Goal: Check status: Check status

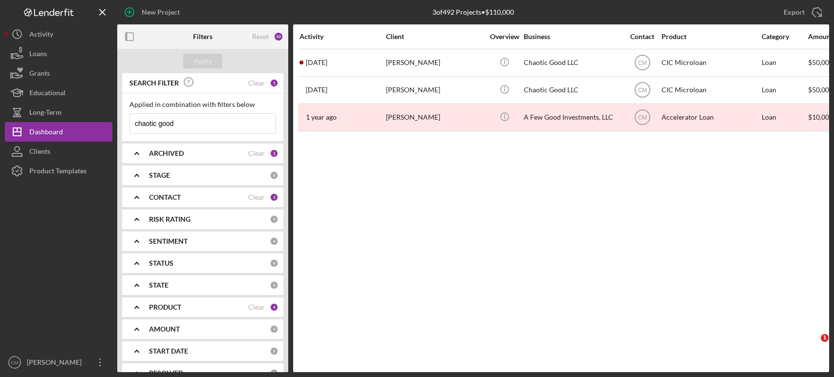
click at [467, 62] on div "[PERSON_NAME]" at bounding box center [435, 63] width 98 height 26
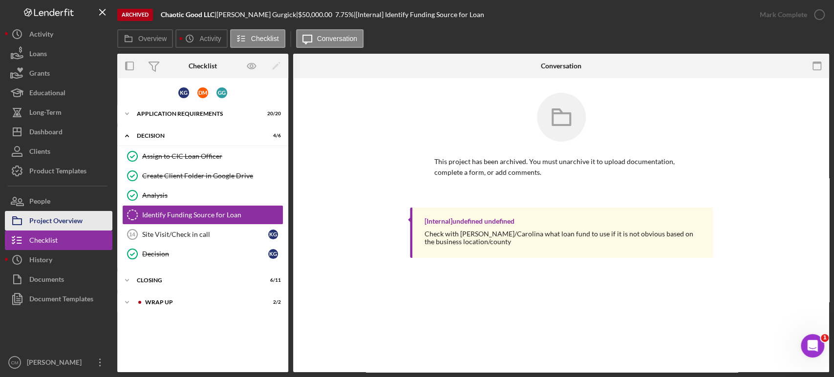
click at [67, 216] on div "Project Overview" at bounding box center [55, 222] width 53 height 22
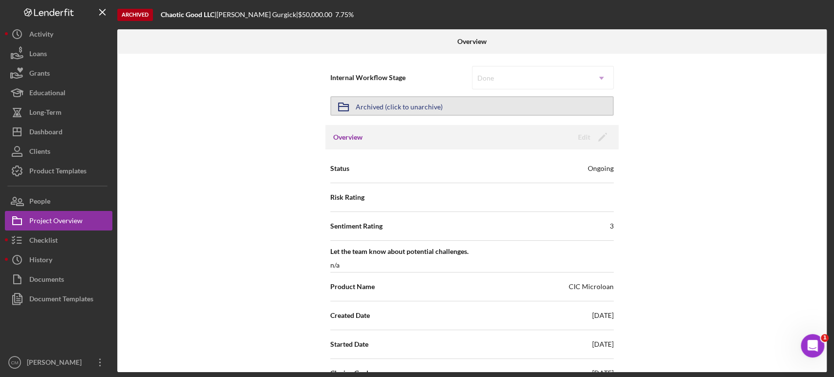
click at [406, 105] on div "Archived (click to unarchive)" at bounding box center [399, 106] width 87 height 18
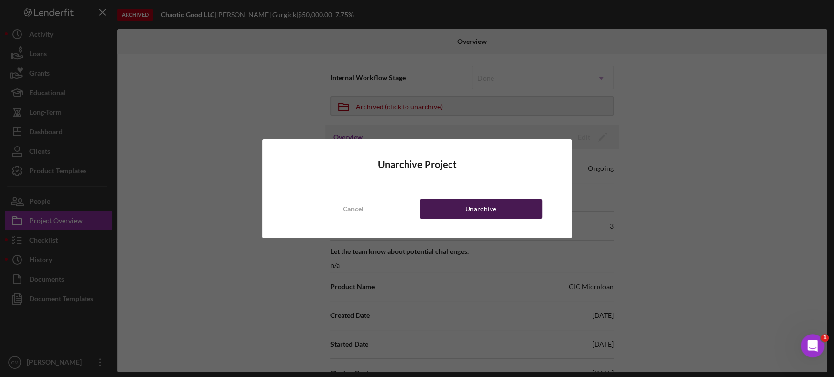
click at [431, 212] on button "Unarchive" at bounding box center [481, 209] width 123 height 20
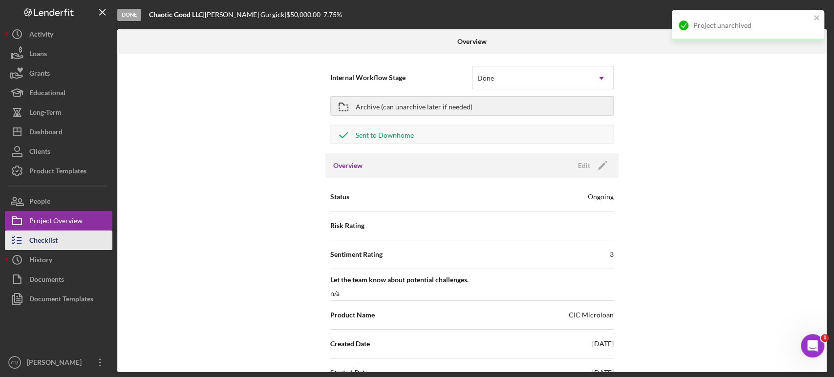
click at [43, 248] on div "Checklist" at bounding box center [43, 242] width 28 height 22
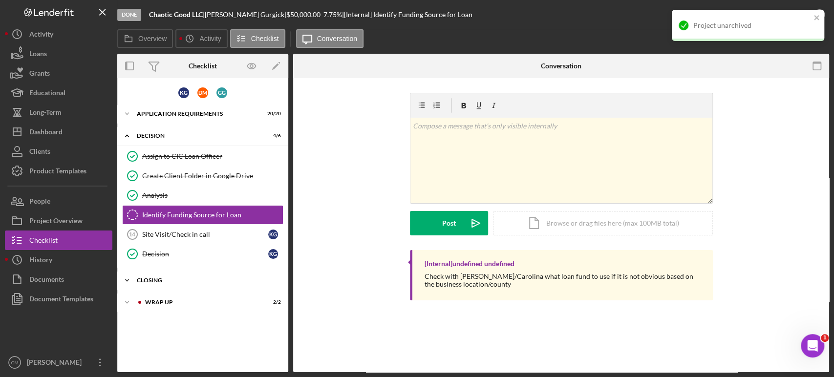
click at [134, 273] on icon "Icon/Expander" at bounding box center [127, 281] width 20 height 20
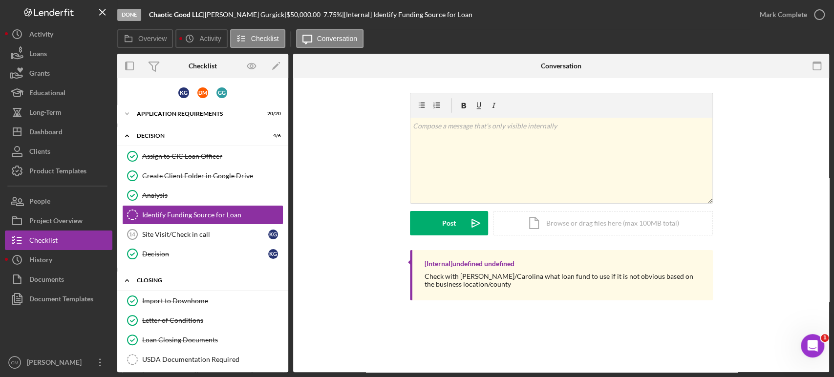
scroll to position [163, 0]
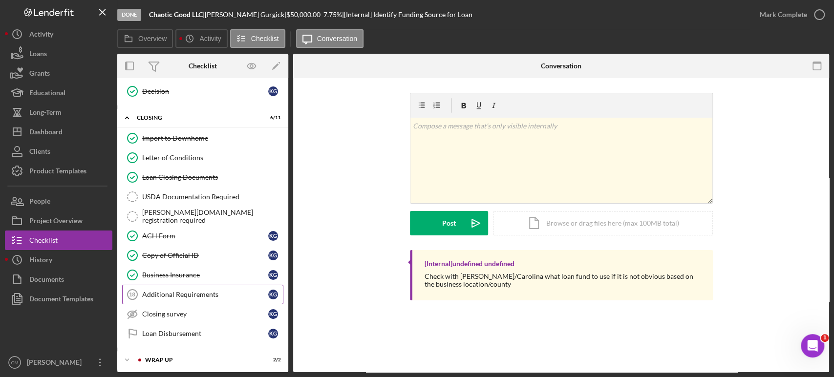
click at [189, 296] on div "Additional Requirements" at bounding box center [205, 295] width 126 height 8
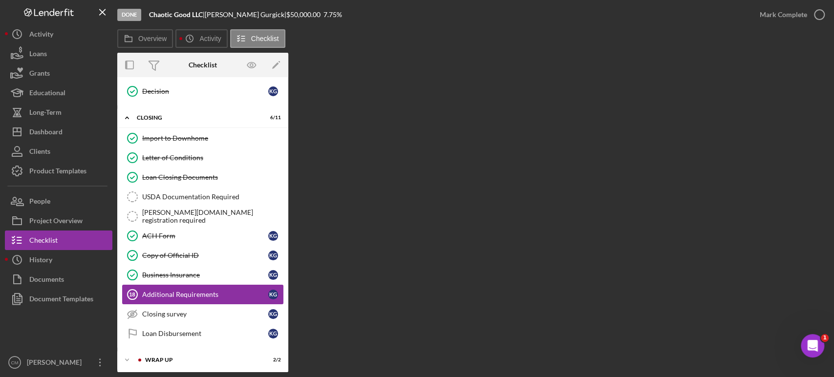
scroll to position [163, 0]
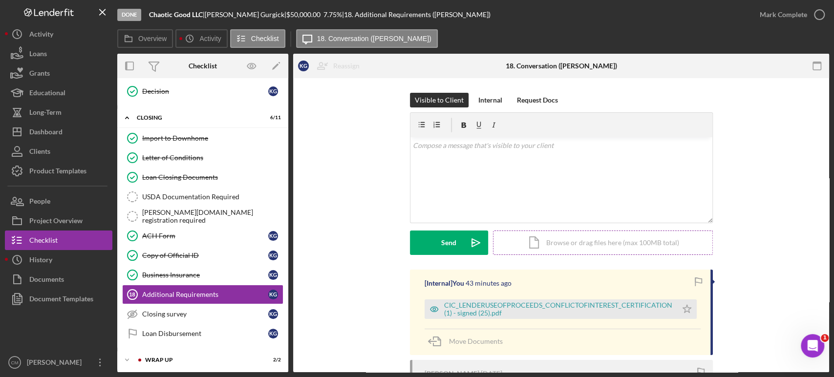
click at [558, 249] on div "Icon/Document Browse or drag files here (max 100MB total) Tap to choose files o…" at bounding box center [603, 243] width 220 height 24
click at [490, 102] on div "Internal" at bounding box center [490, 100] width 24 height 15
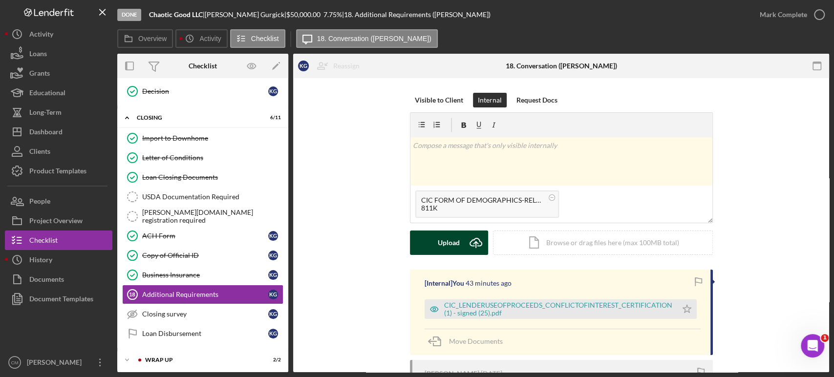
click at [453, 247] on div "Upload" at bounding box center [449, 243] width 22 height 24
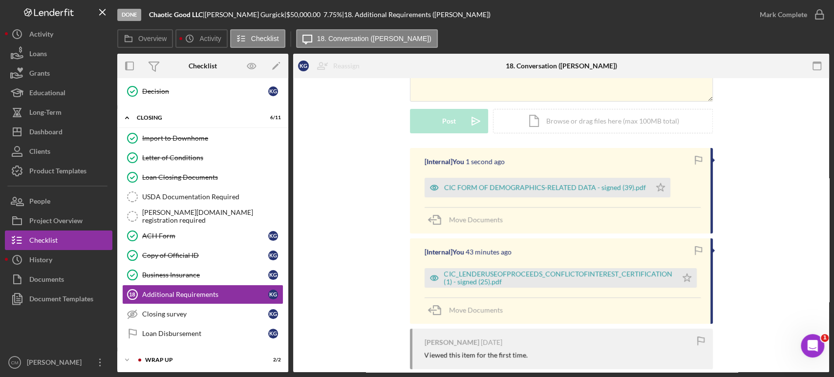
scroll to position [126, 0]
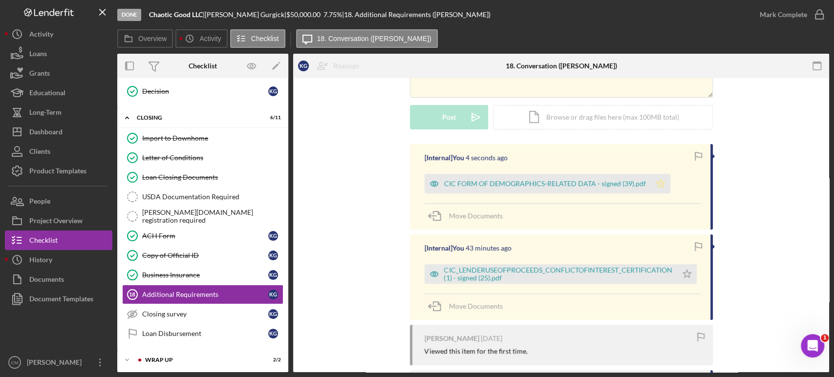
click at [655, 183] on icon "Icon/Star" at bounding box center [661, 184] width 20 height 20
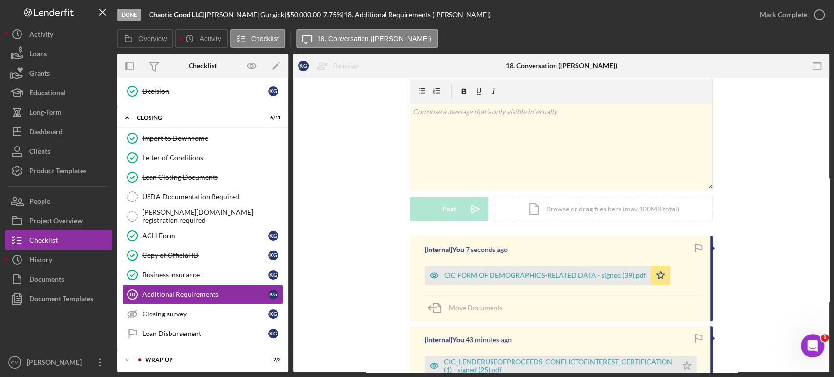
scroll to position [33, 0]
click at [815, 18] on circle "button" at bounding box center [819, 15] width 10 height 10
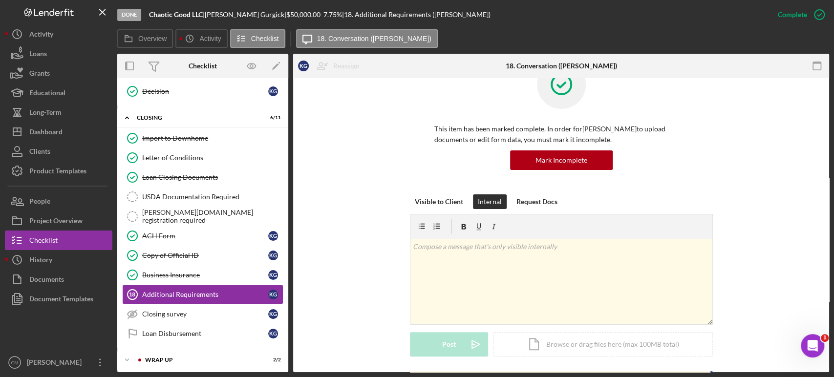
scroll to position [167, 0]
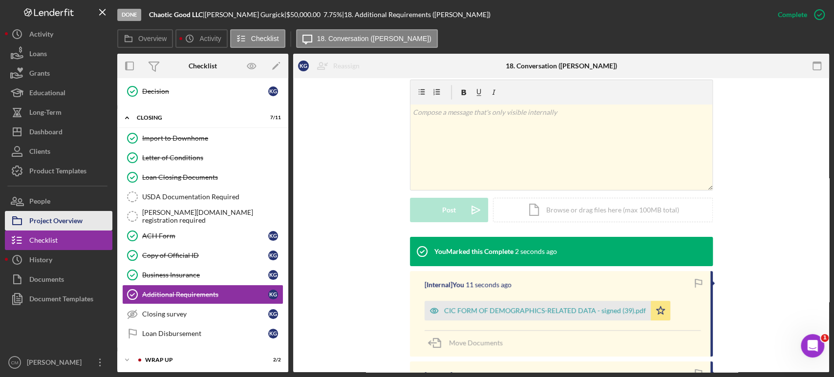
click at [70, 224] on div "Project Overview" at bounding box center [55, 222] width 53 height 22
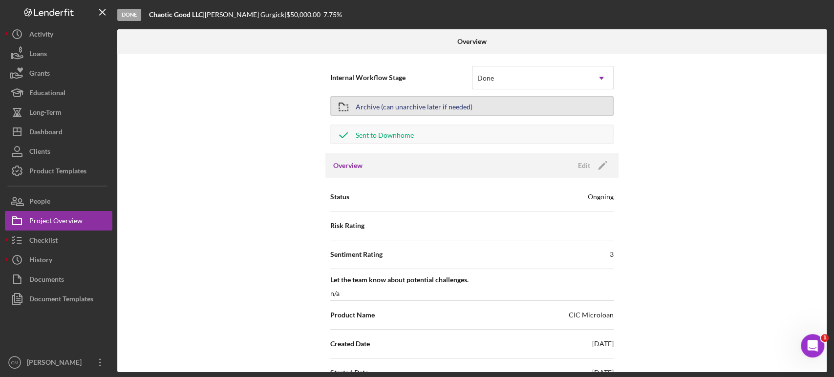
click at [446, 114] on div "Archive (can unarchive later if needed)" at bounding box center [414, 106] width 117 height 18
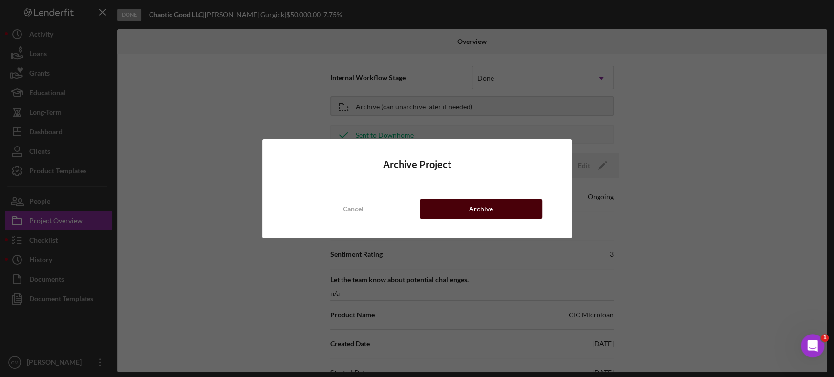
click at [465, 208] on button "Archive" at bounding box center [481, 209] width 123 height 20
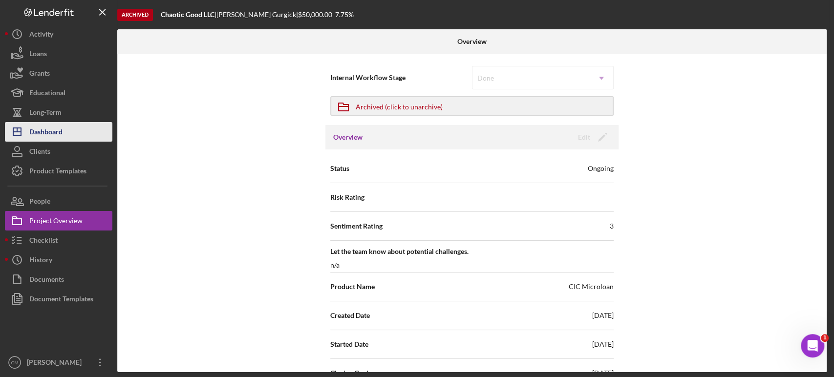
click at [57, 132] on div "Dashboard" at bounding box center [45, 133] width 33 height 22
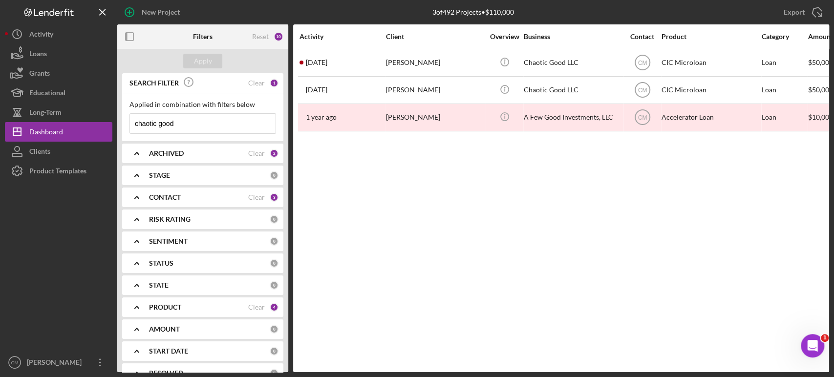
click at [200, 124] on input "chaotic good" at bounding box center [203, 124] width 146 height 20
type input "beaver"
click at [208, 61] on div "Apply" at bounding box center [203, 61] width 18 height 15
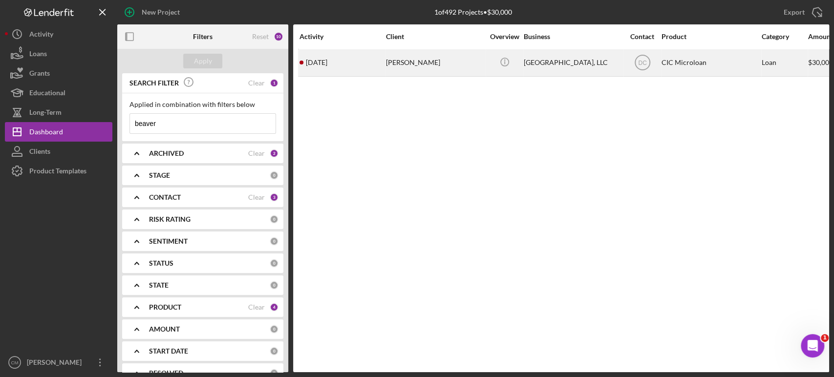
click at [404, 56] on div "[PERSON_NAME]" at bounding box center [435, 63] width 98 height 26
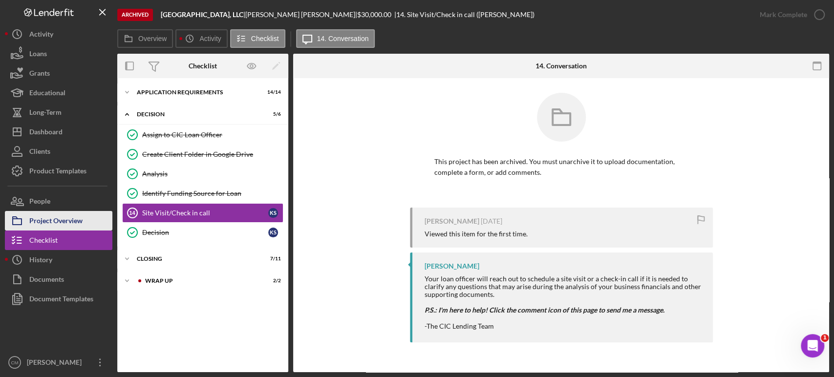
click at [54, 226] on div "Project Overview" at bounding box center [55, 222] width 53 height 22
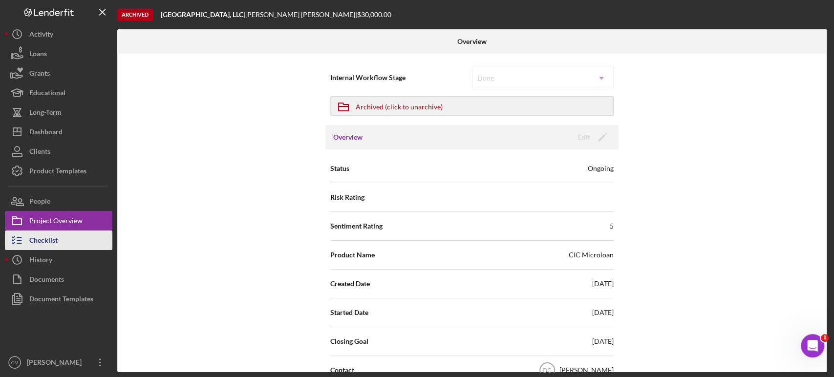
click at [60, 238] on button "Checklist" at bounding box center [58, 241] width 107 height 20
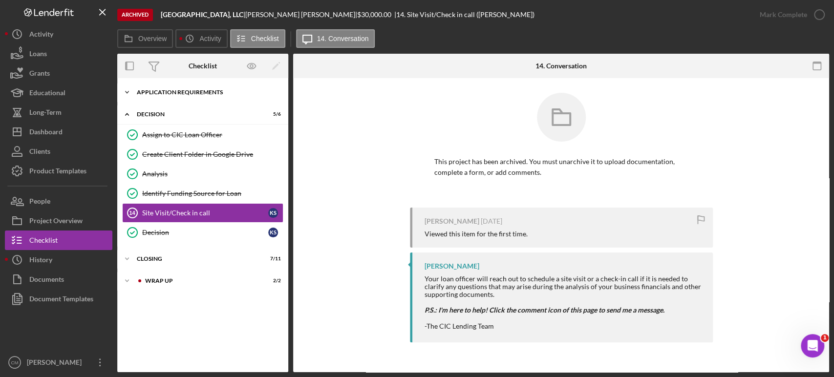
click at [199, 92] on div "APPLICATION REQUIREMENTS" at bounding box center [206, 92] width 139 height 6
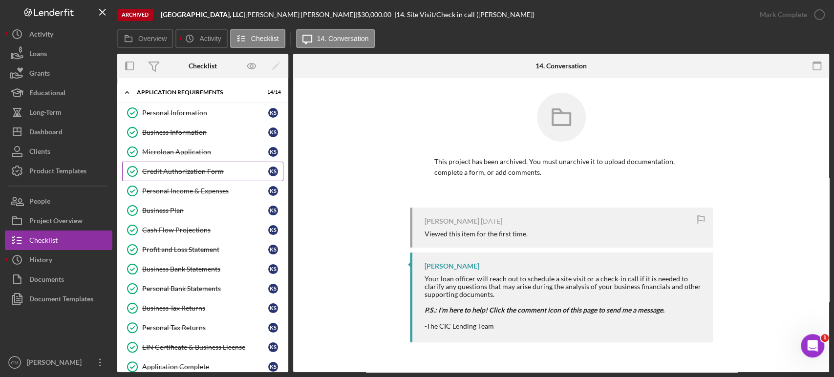
click at [194, 173] on div "Credit Authorization Form" at bounding box center [205, 172] width 126 height 8
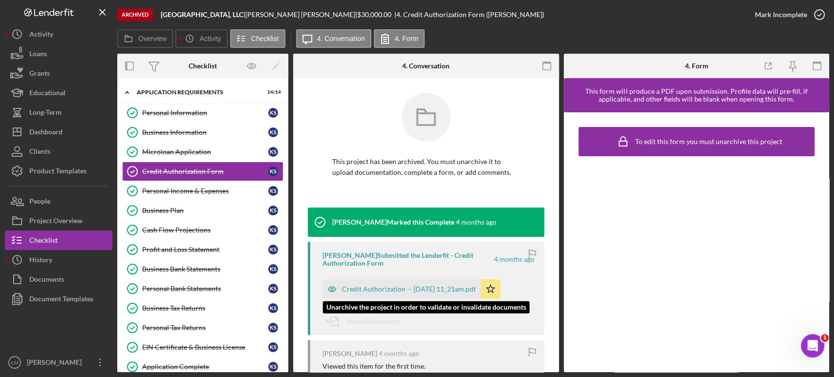
click at [329, 291] on icon "button" at bounding box center [332, 289] width 8 height 5
